Goal: Communication & Community: Answer question/provide support

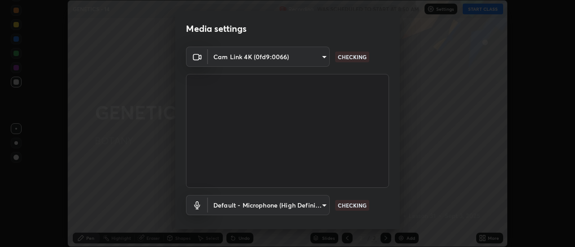
scroll to position [47, 0]
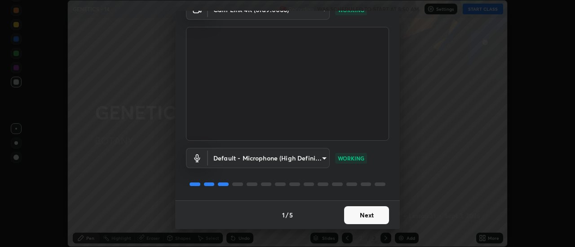
click at [361, 216] on button "Next" at bounding box center [366, 215] width 45 height 18
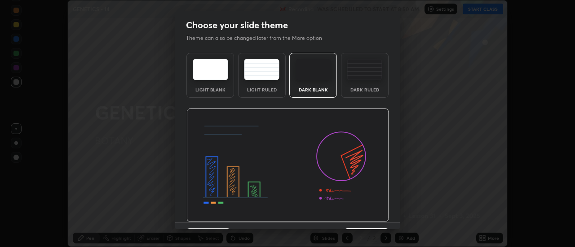
click at [365, 216] on img at bounding box center [287, 166] width 202 height 114
click at [369, 217] on img at bounding box center [287, 166] width 202 height 114
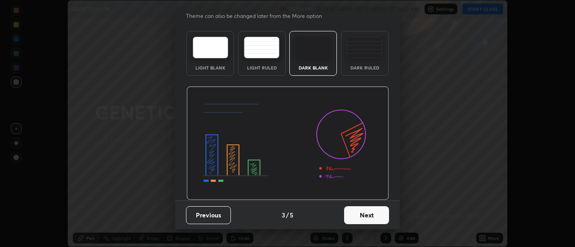
click at [360, 217] on button "Next" at bounding box center [366, 215] width 45 height 18
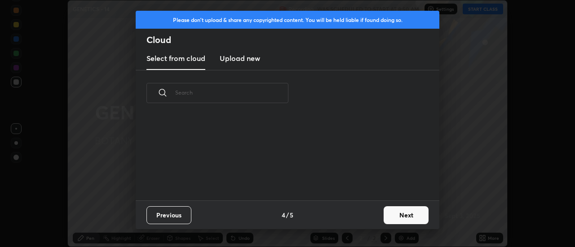
click at [390, 215] on button "Next" at bounding box center [405, 215] width 45 height 18
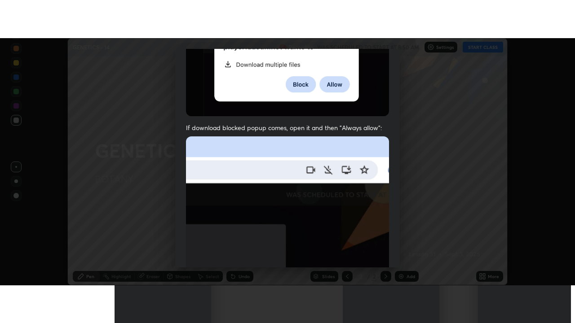
scroll to position [230, 0]
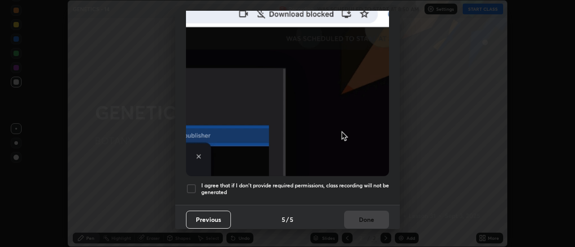
click at [191, 184] on div at bounding box center [191, 189] width 11 height 11
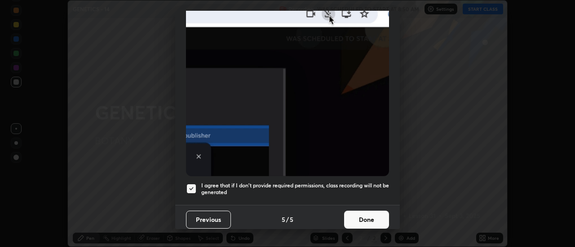
click at [360, 219] on button "Done" at bounding box center [366, 220] width 45 height 18
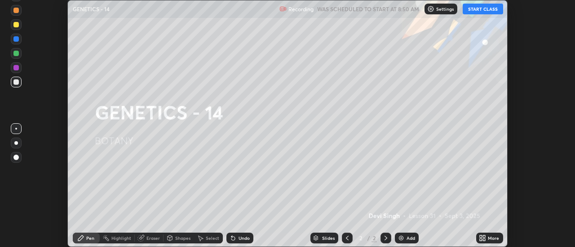
click at [478, 10] on button "START CLASS" at bounding box center [482, 9] width 40 height 11
click at [485, 239] on icon at bounding box center [484, 240] width 2 height 2
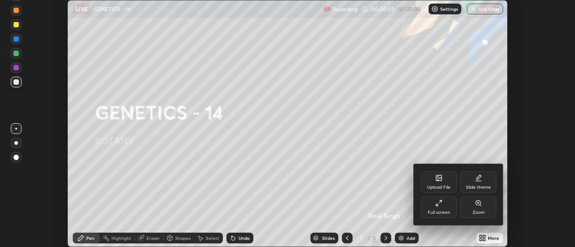
click at [439, 217] on div "Full screen" at bounding box center [439, 208] width 36 height 22
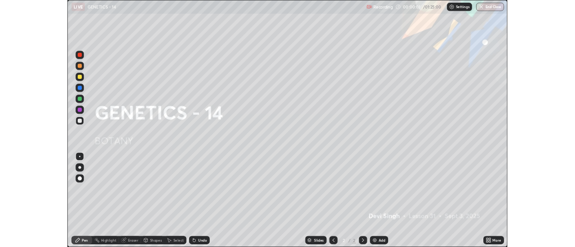
scroll to position [323, 575]
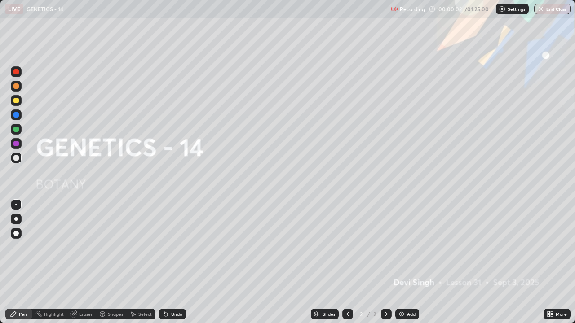
click at [407, 247] on div "Add" at bounding box center [411, 314] width 9 height 4
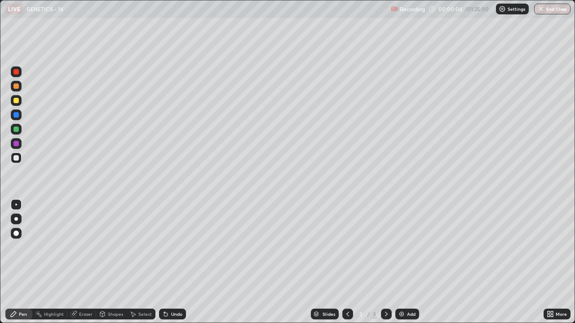
click at [17, 102] on div at bounding box center [15, 100] width 5 height 5
click at [18, 220] on div at bounding box center [16, 219] width 4 height 4
click at [108, 247] on div "Shapes" at bounding box center [115, 314] width 15 height 4
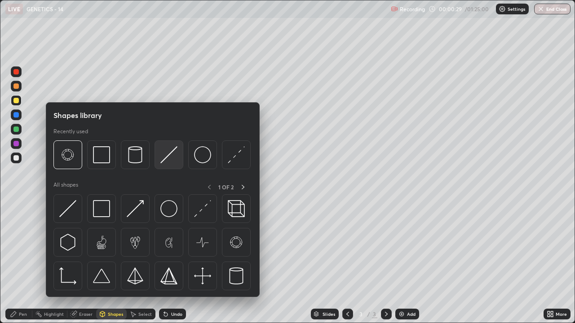
click at [165, 160] on img at bounding box center [168, 154] width 17 height 17
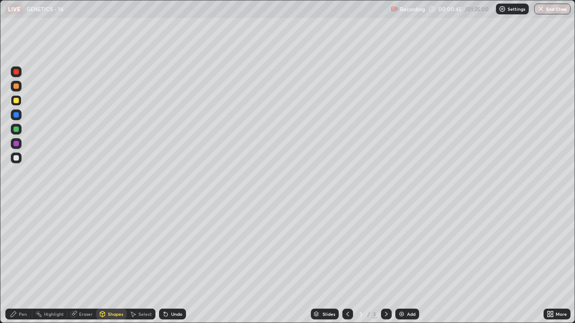
click at [15, 119] on div at bounding box center [16, 115] width 11 height 11
click at [20, 247] on div "Pen" at bounding box center [23, 314] width 8 height 4
click at [16, 205] on div at bounding box center [16, 205] width 2 height 2
click at [15, 144] on div at bounding box center [15, 143] width 5 height 5
click at [16, 157] on div at bounding box center [15, 157] width 5 height 5
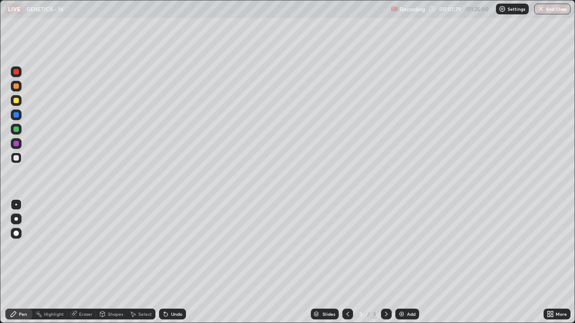
click at [16, 101] on div at bounding box center [15, 100] width 5 height 5
click at [18, 117] on div at bounding box center [15, 114] width 5 height 5
click at [14, 160] on div at bounding box center [15, 157] width 5 height 5
click at [144, 247] on div "Select" at bounding box center [141, 314] width 29 height 11
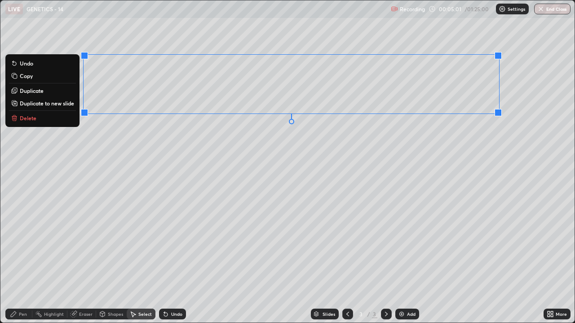
click at [30, 92] on p "Duplicate" at bounding box center [32, 90] width 24 height 7
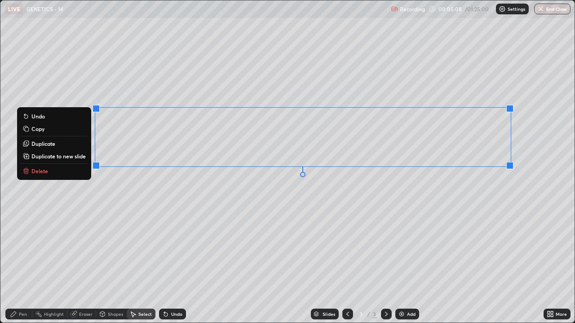
click at [250, 218] on div "0 ° Undo Copy Duplicate Duplicate to new slide Delete" at bounding box center [287, 161] width 574 height 322
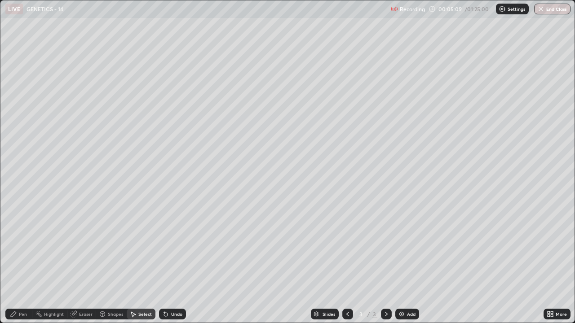
click at [88, 247] on div "Eraser" at bounding box center [85, 314] width 13 height 4
click at [22, 247] on div "Pen" at bounding box center [18, 314] width 27 height 11
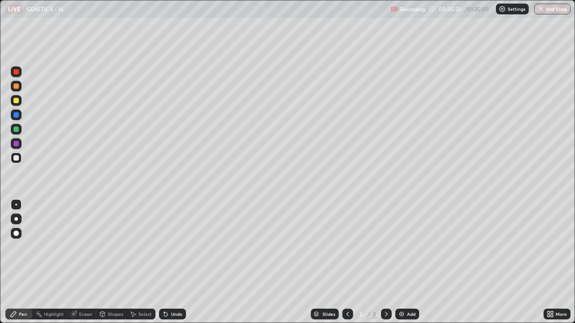
click at [17, 74] on div at bounding box center [15, 71] width 5 height 5
click at [13, 100] on div at bounding box center [16, 100] width 11 height 11
click at [16, 219] on div at bounding box center [16, 219] width 4 height 4
click at [15, 144] on div at bounding box center [15, 143] width 5 height 5
click at [16, 205] on div at bounding box center [16, 205] width 2 height 2
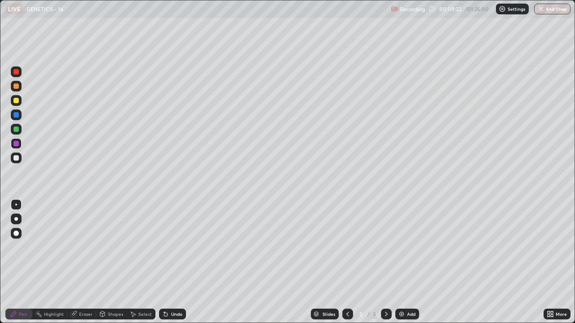
click at [18, 159] on div at bounding box center [15, 157] width 5 height 5
click at [15, 115] on div at bounding box center [15, 114] width 5 height 5
click at [12, 219] on div at bounding box center [16, 219] width 11 height 11
click at [168, 247] on div "Undo" at bounding box center [172, 314] width 27 height 11
click at [15, 71] on div at bounding box center [15, 71] width 5 height 5
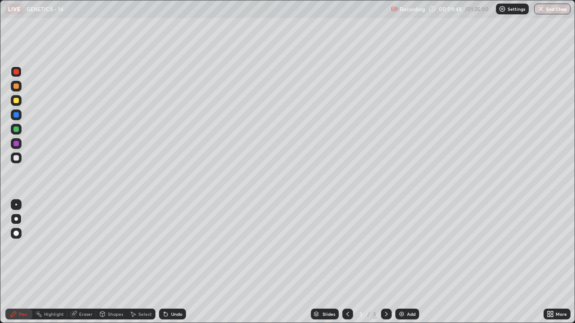
click at [16, 205] on div at bounding box center [16, 205] width 2 height 2
click at [15, 114] on div at bounding box center [15, 114] width 5 height 5
click at [16, 219] on div at bounding box center [16, 219] width 4 height 4
click at [16, 157] on div at bounding box center [15, 157] width 5 height 5
click at [17, 105] on div at bounding box center [16, 100] width 11 height 11
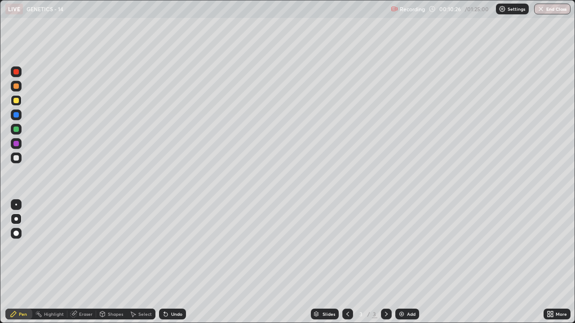
click at [111, 247] on div "Shapes" at bounding box center [115, 314] width 15 height 4
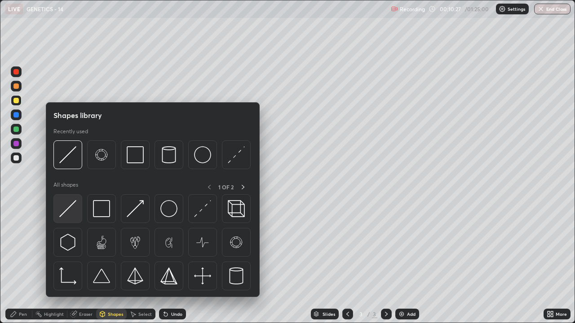
click at [70, 208] on img at bounding box center [67, 208] width 17 height 17
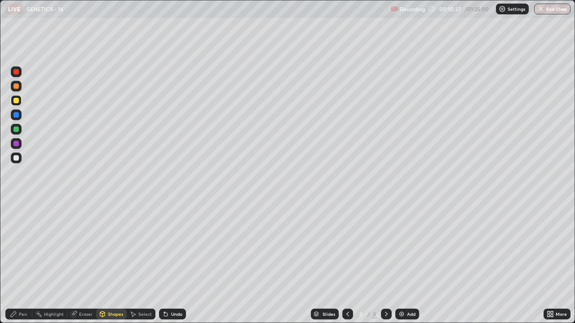
click at [22, 247] on div "Pen" at bounding box center [23, 314] width 8 height 4
click at [16, 205] on div at bounding box center [16, 205] width 2 height 2
click at [16, 143] on div at bounding box center [15, 143] width 5 height 5
click at [14, 158] on div at bounding box center [15, 157] width 5 height 5
click at [555, 247] on div "More" at bounding box center [560, 314] width 11 height 4
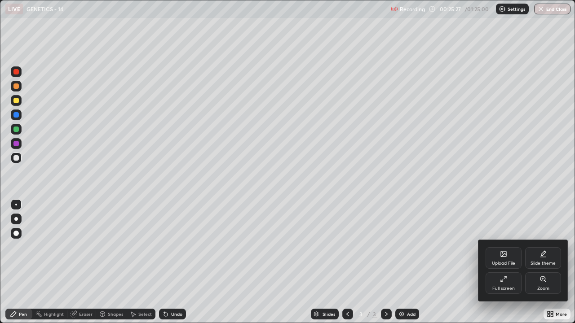
click at [509, 247] on div "Full screen" at bounding box center [503, 283] width 36 height 22
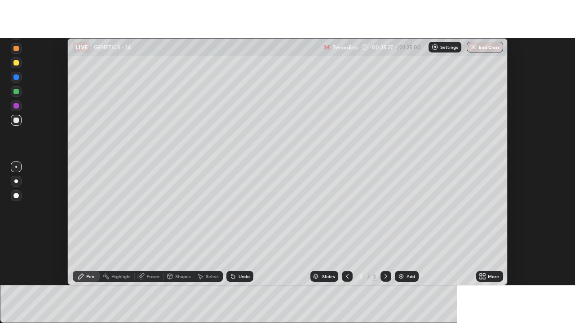
scroll to position [44640, 44312]
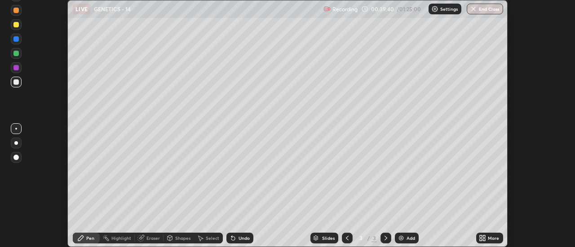
click at [484, 237] on icon at bounding box center [484, 237] width 2 height 2
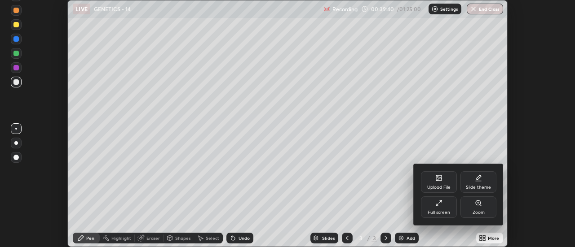
click at [446, 209] on div "Full screen" at bounding box center [439, 208] width 36 height 22
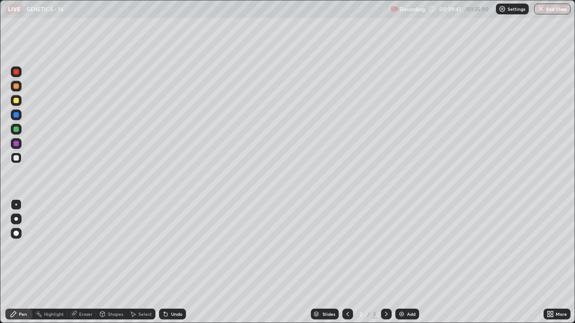
scroll to position [323, 575]
click at [407, 247] on div "Add" at bounding box center [411, 314] width 9 height 4
click at [14, 103] on div at bounding box center [15, 100] width 5 height 5
click at [113, 247] on div "Shapes" at bounding box center [115, 314] width 15 height 4
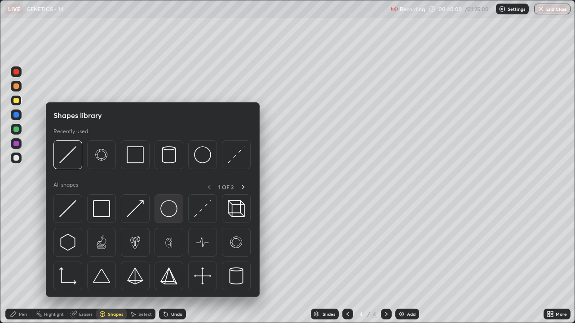
click at [167, 205] on img at bounding box center [168, 208] width 17 height 17
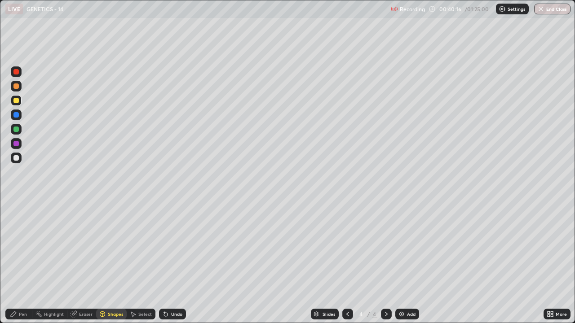
click at [17, 247] on div "Pen" at bounding box center [18, 314] width 27 height 11
click at [15, 70] on div at bounding box center [15, 71] width 5 height 5
click at [16, 158] on div at bounding box center [15, 157] width 5 height 5
click at [15, 71] on div at bounding box center [15, 71] width 5 height 5
click at [14, 155] on div at bounding box center [16, 158] width 11 height 11
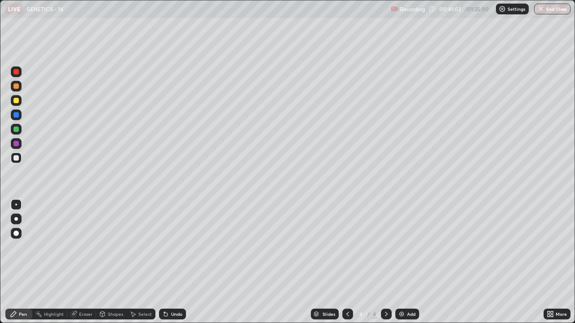
click at [13, 71] on div at bounding box center [15, 71] width 5 height 5
click at [14, 158] on div at bounding box center [15, 157] width 5 height 5
click at [15, 72] on div at bounding box center [15, 71] width 5 height 5
click at [15, 158] on div at bounding box center [15, 157] width 5 height 5
click at [16, 71] on div at bounding box center [15, 71] width 5 height 5
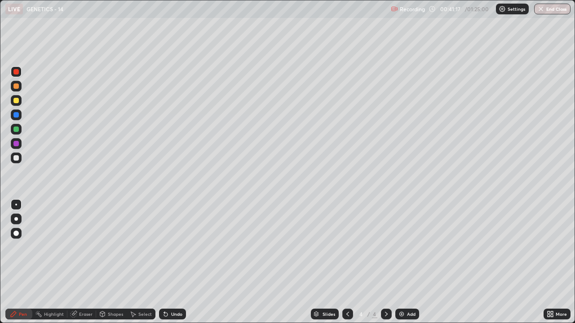
click at [17, 159] on div at bounding box center [15, 157] width 5 height 5
click at [16, 70] on div at bounding box center [15, 71] width 5 height 5
click at [15, 158] on div at bounding box center [15, 157] width 5 height 5
click at [16, 130] on div at bounding box center [15, 129] width 5 height 5
click at [81, 247] on div "Eraser" at bounding box center [85, 314] width 13 height 4
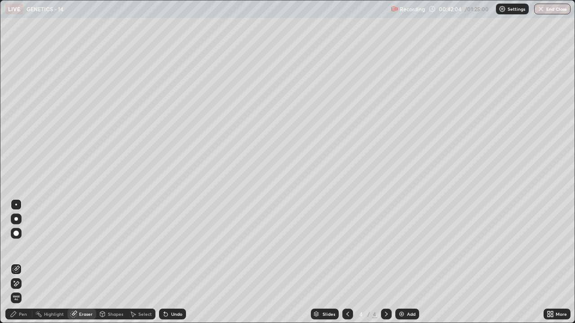
click at [18, 247] on icon at bounding box center [16, 284] width 7 height 8
click at [20, 247] on div "Pen" at bounding box center [23, 314] width 8 height 4
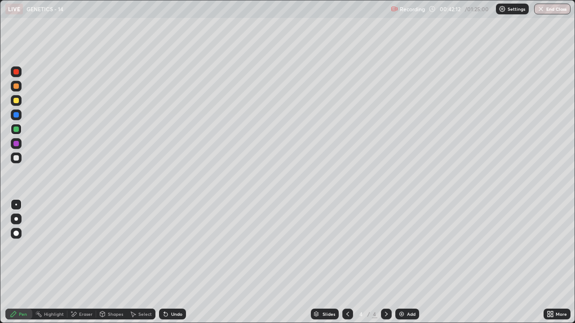
click at [17, 157] on div at bounding box center [15, 157] width 5 height 5
click at [14, 98] on div at bounding box center [16, 100] width 11 height 11
click at [113, 247] on div "Shapes" at bounding box center [115, 314] width 15 height 4
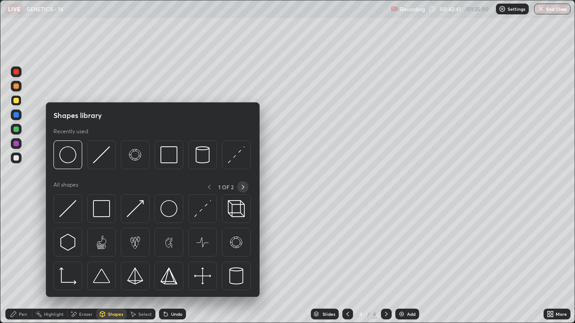
click at [239, 186] on icon at bounding box center [242, 187] width 7 height 7
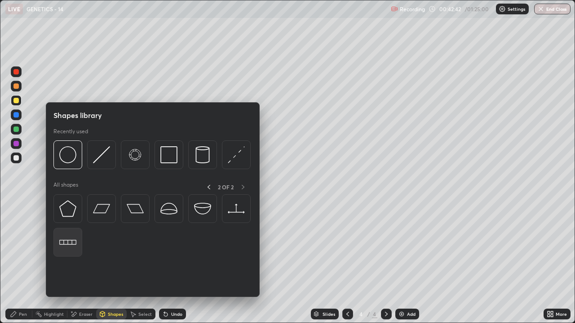
click at [72, 243] on img at bounding box center [67, 242] width 17 height 17
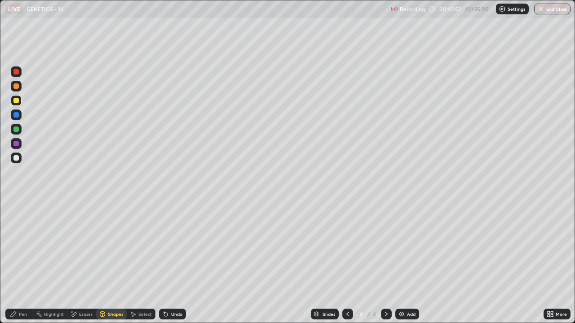
click at [171, 247] on div "Undo" at bounding box center [176, 314] width 11 height 4
click at [110, 247] on div "Shapes" at bounding box center [111, 314] width 31 height 11
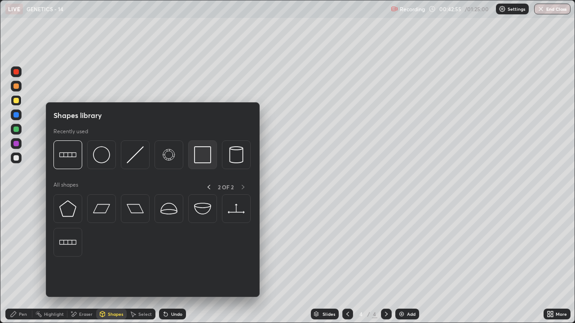
click at [201, 159] on img at bounding box center [202, 154] width 17 height 17
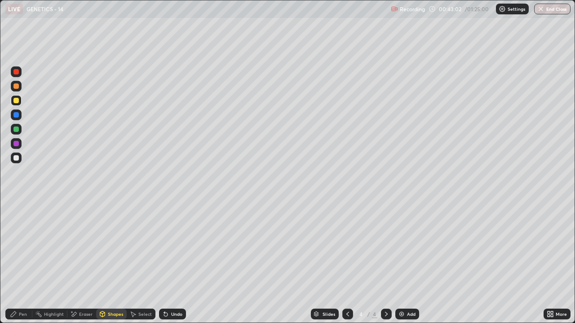
click at [84, 247] on div "Eraser" at bounding box center [85, 314] width 13 height 4
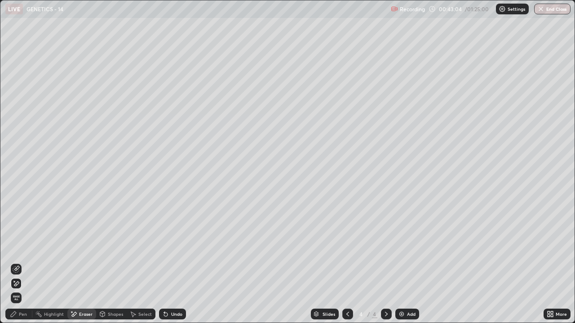
click at [14, 247] on icon at bounding box center [16, 269] width 7 height 7
click at [23, 247] on div "Pen" at bounding box center [23, 314] width 8 height 4
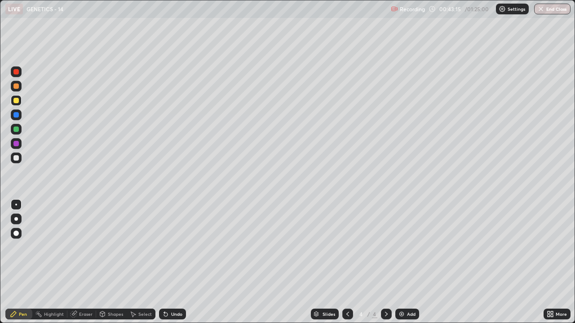
click at [14, 160] on div at bounding box center [15, 157] width 5 height 5
click at [17, 73] on div at bounding box center [15, 71] width 5 height 5
click at [14, 220] on div at bounding box center [16, 219] width 4 height 4
click at [16, 205] on div at bounding box center [16, 205] width 2 height 2
click at [21, 158] on div at bounding box center [16, 158] width 11 height 11
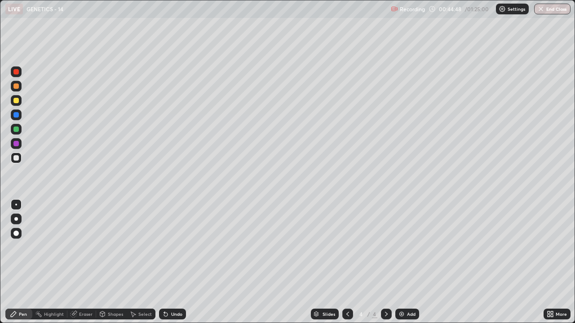
click at [110, 247] on div "Shapes" at bounding box center [115, 314] width 15 height 4
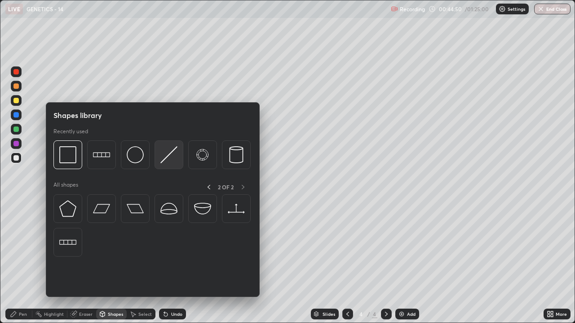
click at [165, 158] on img at bounding box center [168, 154] width 17 height 17
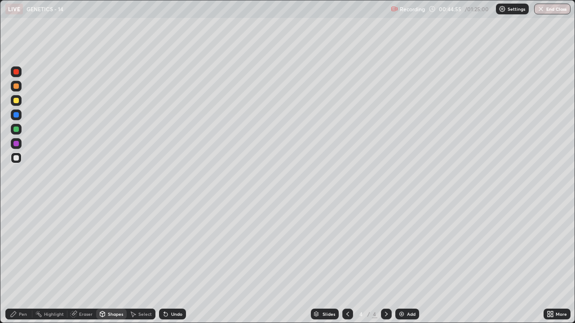
click at [14, 247] on icon at bounding box center [13, 314] width 7 height 7
click at [17, 74] on div at bounding box center [15, 71] width 5 height 5
click at [15, 158] on div at bounding box center [15, 157] width 5 height 5
click at [83, 247] on div "Eraser" at bounding box center [85, 314] width 13 height 4
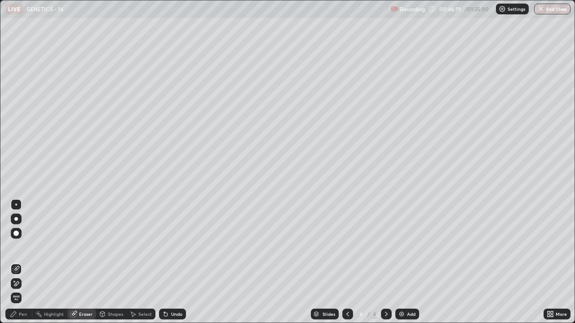
click at [18, 247] on div "Pen" at bounding box center [18, 314] width 27 height 11
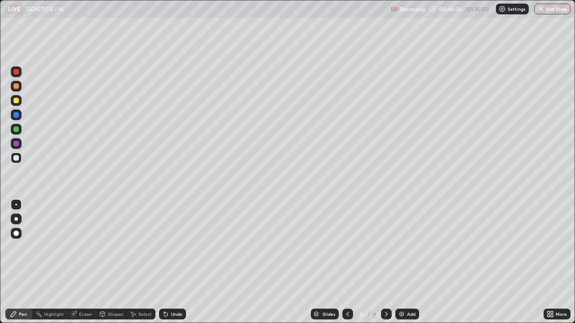
click at [82, 247] on div "Eraser" at bounding box center [85, 314] width 13 height 4
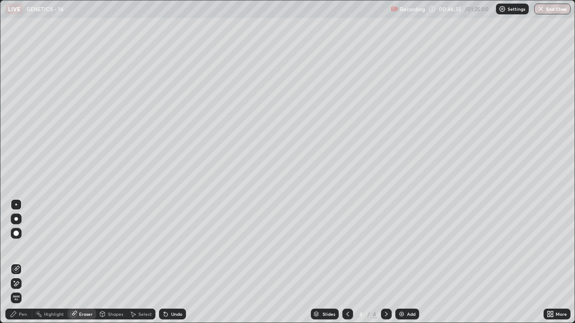
click at [18, 247] on div "Pen" at bounding box center [18, 314] width 27 height 11
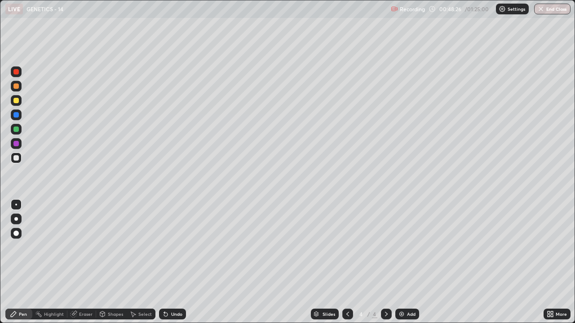
click at [140, 247] on div "Select" at bounding box center [141, 314] width 29 height 11
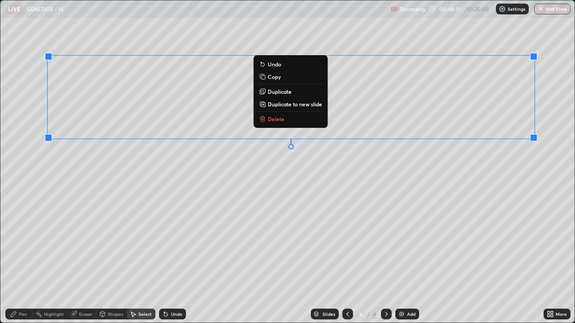
click at [285, 93] on p "Duplicate" at bounding box center [280, 91] width 24 height 7
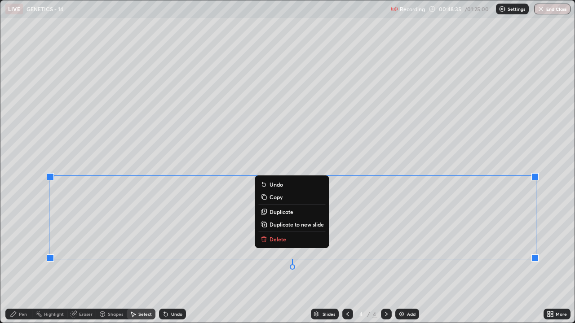
click at [221, 148] on div "0 ° Undo Copy Duplicate Duplicate to new slide Delete" at bounding box center [287, 161] width 574 height 322
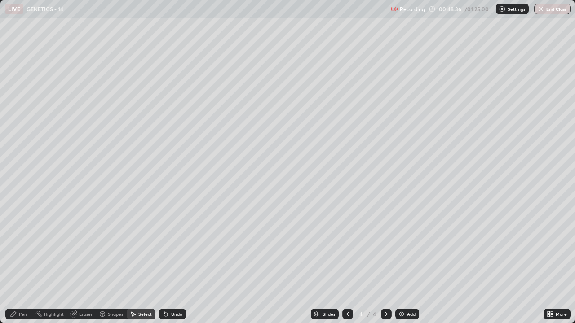
click at [77, 247] on div "Eraser" at bounding box center [81, 314] width 29 height 11
click at [22, 247] on div "Pen" at bounding box center [23, 314] width 8 height 4
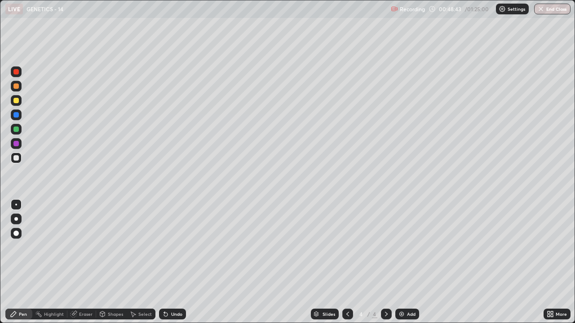
click at [15, 129] on div at bounding box center [15, 129] width 5 height 5
click at [404, 247] on div "Add" at bounding box center [407, 314] width 24 height 11
click at [17, 101] on div at bounding box center [15, 100] width 5 height 5
click at [173, 247] on div "Undo" at bounding box center [176, 314] width 11 height 4
click at [169, 247] on div "Undo" at bounding box center [172, 314] width 27 height 11
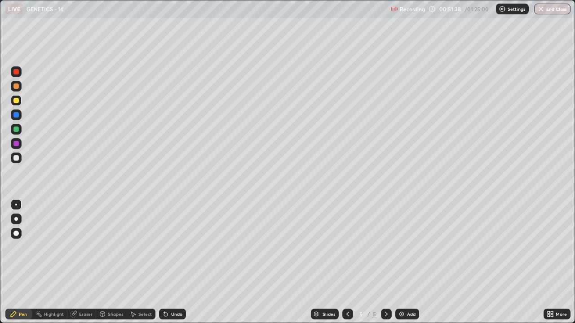
click at [403, 247] on img at bounding box center [401, 314] width 7 height 7
click at [17, 160] on div at bounding box center [15, 157] width 5 height 5
click at [344, 247] on icon at bounding box center [347, 314] width 7 height 7
click at [346, 247] on icon at bounding box center [347, 314] width 7 height 7
click at [385, 247] on icon at bounding box center [385, 314] width 7 height 7
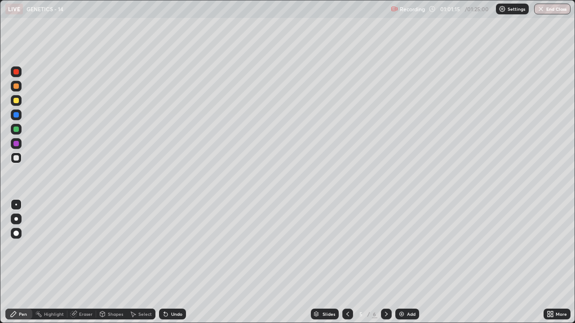
click at [385, 247] on icon at bounding box center [385, 314] width 7 height 7
click at [404, 247] on img at bounding box center [401, 314] width 7 height 7
click at [18, 102] on div at bounding box center [15, 100] width 5 height 5
click at [171, 247] on div "Undo" at bounding box center [176, 314] width 11 height 4
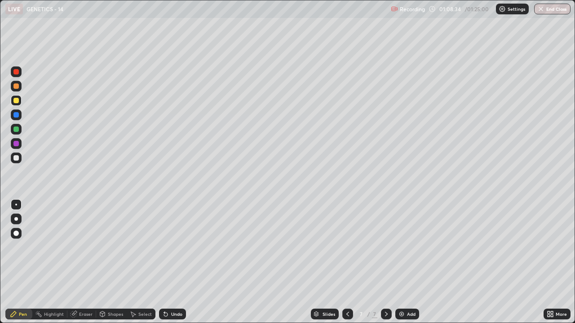
click at [172, 247] on div "Undo" at bounding box center [176, 314] width 11 height 4
click at [171, 247] on div "Undo" at bounding box center [176, 314] width 11 height 4
click at [16, 158] on div at bounding box center [15, 157] width 5 height 5
click at [13, 100] on div at bounding box center [16, 100] width 11 height 11
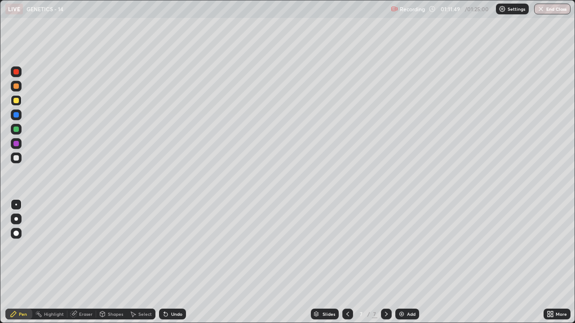
click at [16, 158] on div at bounding box center [15, 157] width 5 height 5
click at [14, 103] on div at bounding box center [15, 100] width 5 height 5
click at [167, 247] on icon at bounding box center [165, 314] width 7 height 7
click at [164, 247] on icon at bounding box center [166, 315] width 4 height 4
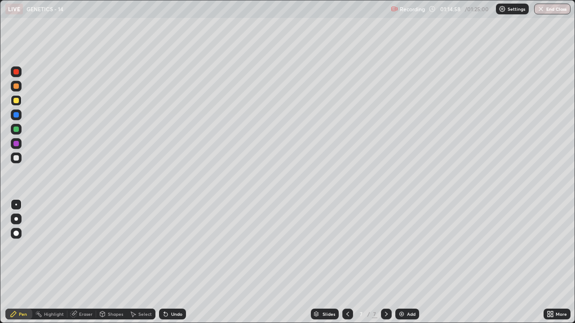
click at [409, 247] on div "Add" at bounding box center [411, 314] width 9 height 4
click at [20, 160] on div at bounding box center [16, 158] width 11 height 11
click at [12, 102] on div at bounding box center [16, 100] width 11 height 11
click at [14, 162] on div at bounding box center [16, 158] width 11 height 11
click at [81, 247] on div "Eraser" at bounding box center [85, 314] width 13 height 4
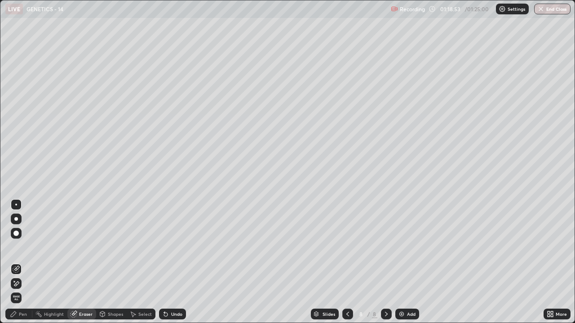
click at [20, 247] on div "Pen" at bounding box center [23, 314] width 8 height 4
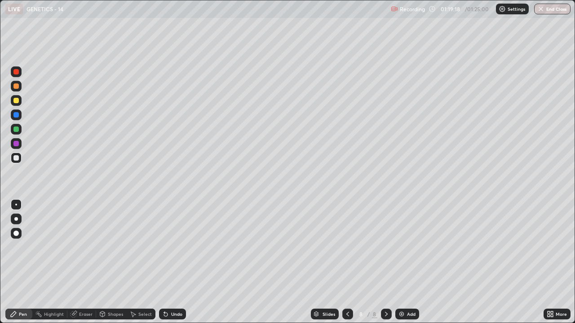
click at [401, 247] on img at bounding box center [401, 314] width 7 height 7
click at [18, 101] on div at bounding box center [15, 100] width 5 height 5
click at [169, 247] on div "Undo" at bounding box center [172, 314] width 27 height 11
click at [171, 247] on div "Undo" at bounding box center [172, 314] width 27 height 11
click at [171, 247] on div "Undo" at bounding box center [176, 314] width 11 height 4
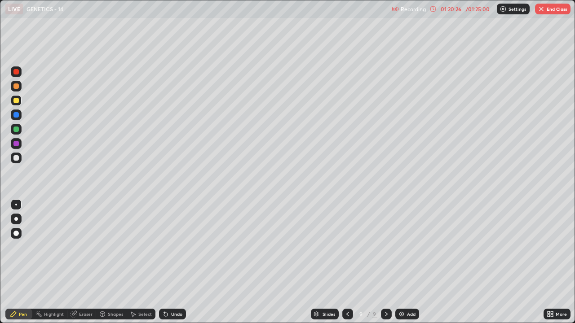
click at [172, 247] on div "Undo" at bounding box center [176, 314] width 11 height 4
click at [547, 11] on button "End Class" at bounding box center [552, 9] width 35 height 11
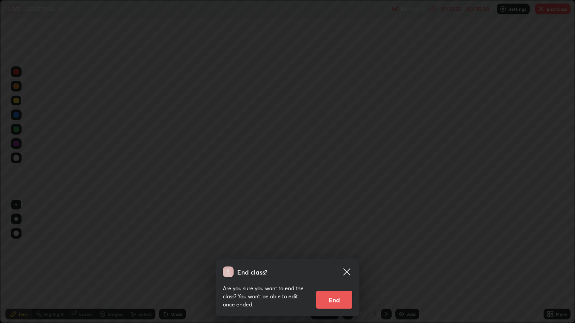
click at [339, 247] on button "End" at bounding box center [334, 300] width 36 height 18
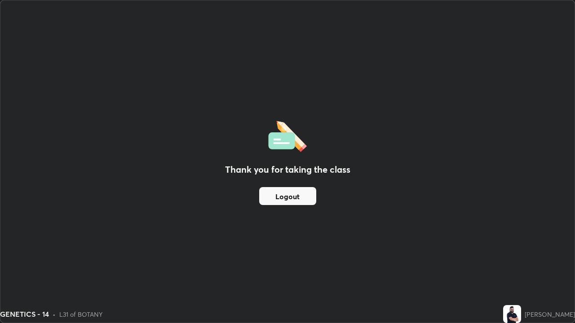
click at [297, 197] on button "Logout" at bounding box center [287, 196] width 57 height 18
click at [295, 196] on button "Logout" at bounding box center [287, 196] width 57 height 18
click at [292, 196] on button "Logout" at bounding box center [287, 196] width 57 height 18
click at [291, 196] on button "Logout" at bounding box center [287, 196] width 57 height 18
click at [290, 197] on button "Logout" at bounding box center [287, 196] width 57 height 18
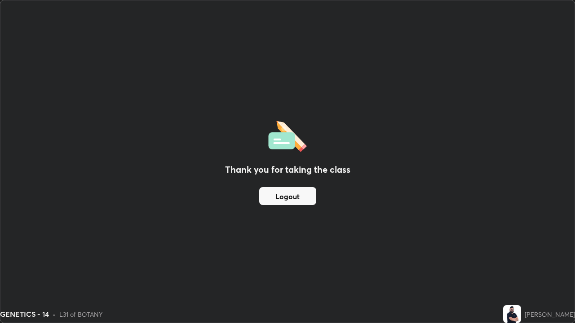
click at [288, 198] on button "Logout" at bounding box center [287, 196] width 57 height 18
click at [288, 199] on button "Logout" at bounding box center [287, 196] width 57 height 18
